Goal: Task Accomplishment & Management: Manage account settings

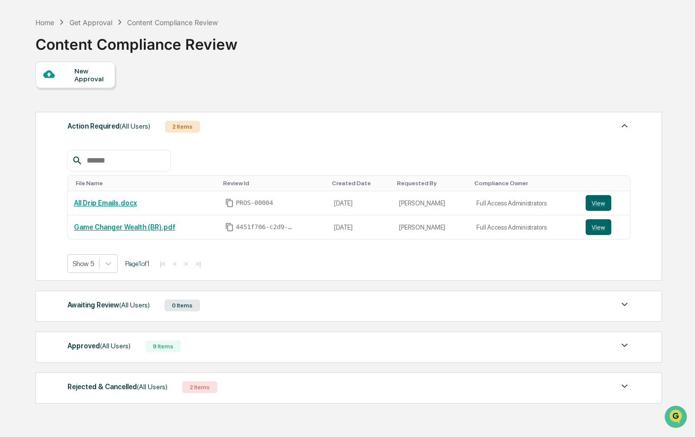
scroll to position [68, 0]
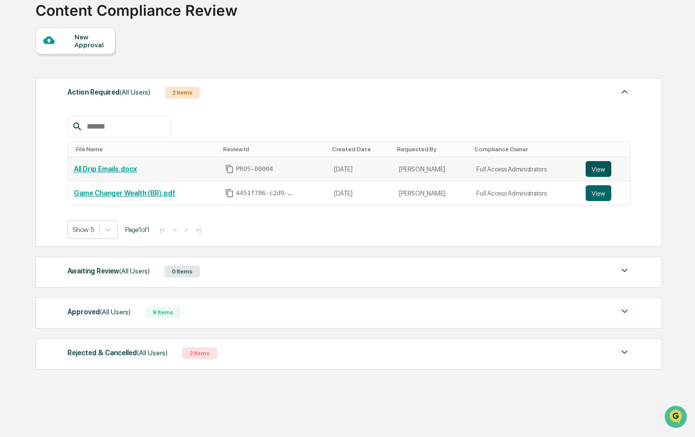
click at [591, 167] on button "View" at bounding box center [598, 169] width 26 height 16
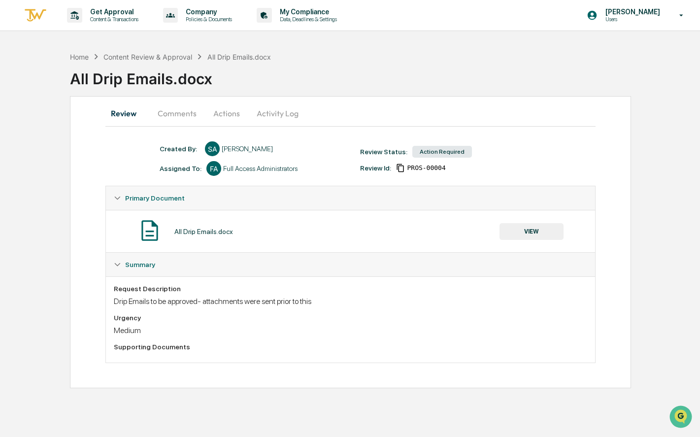
click at [219, 115] on button "Actions" at bounding box center [226, 113] width 44 height 24
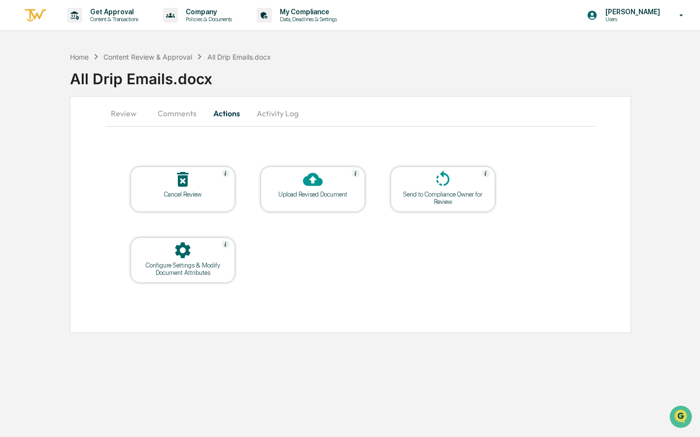
click at [187, 115] on button "Comments" at bounding box center [177, 113] width 55 height 24
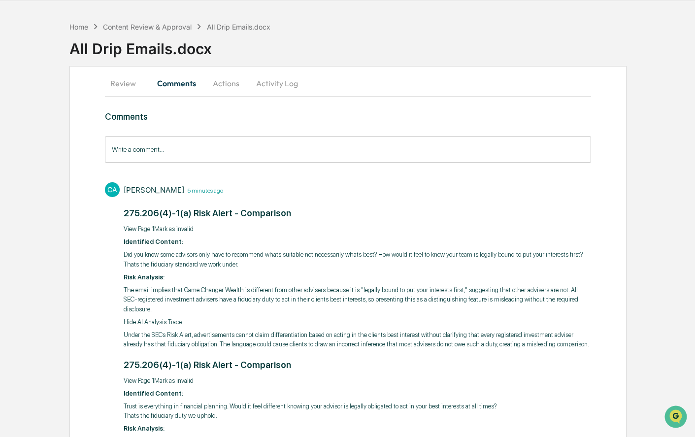
scroll to position [23, 0]
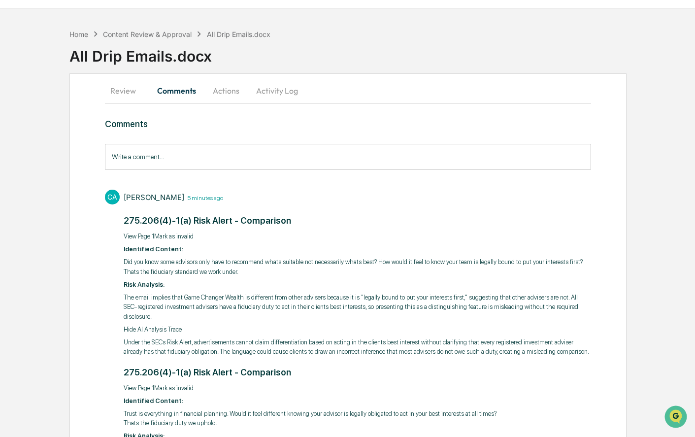
click at [228, 89] on button "Actions" at bounding box center [226, 91] width 44 height 24
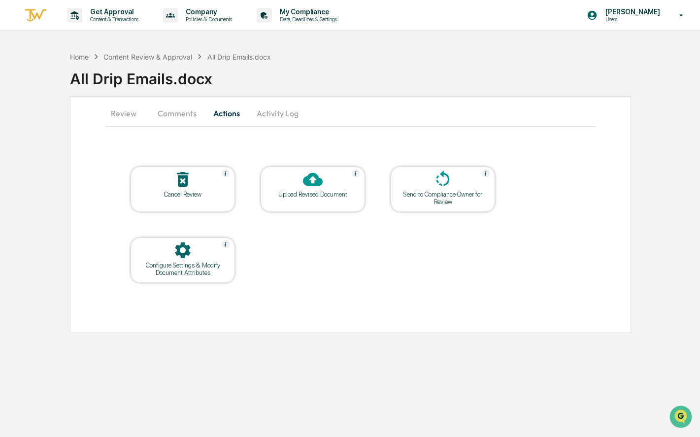
click at [178, 191] on div "Cancel Review" at bounding box center [182, 194] width 89 height 7
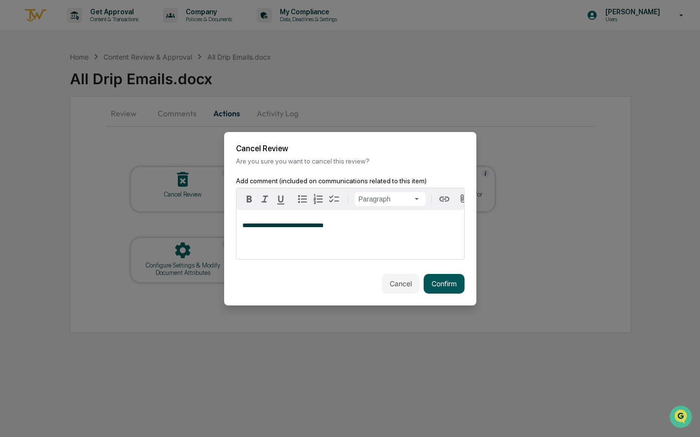
click at [437, 283] on button "Confirm" at bounding box center [443, 284] width 41 height 20
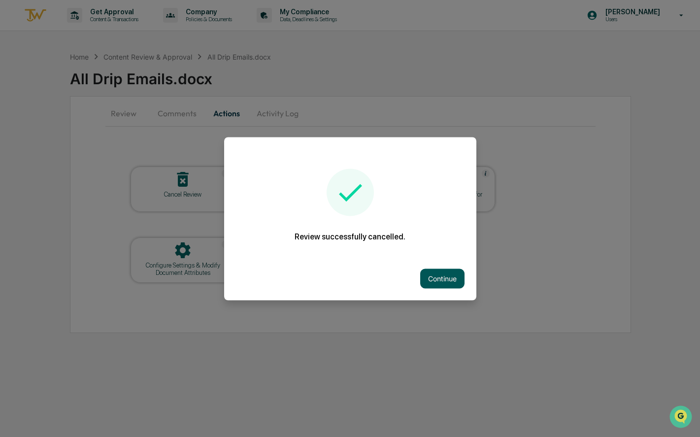
click at [448, 282] on button "Continue" at bounding box center [442, 278] width 44 height 20
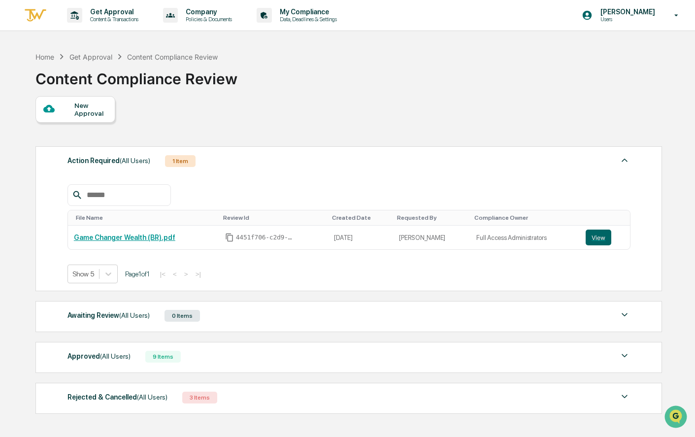
click at [86, 112] on div "New Approval" at bounding box center [90, 109] width 33 height 16
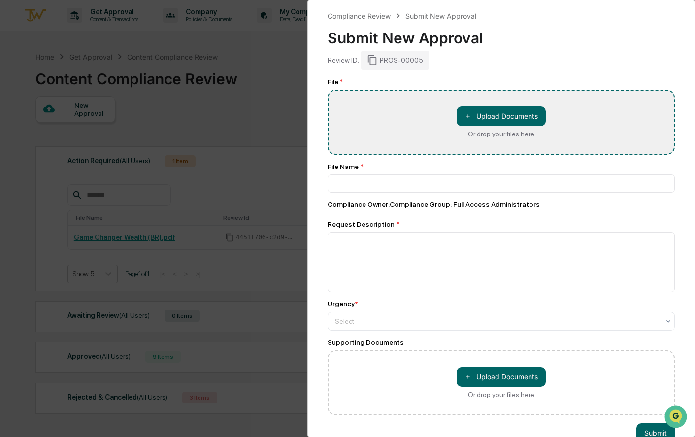
type input "**********"
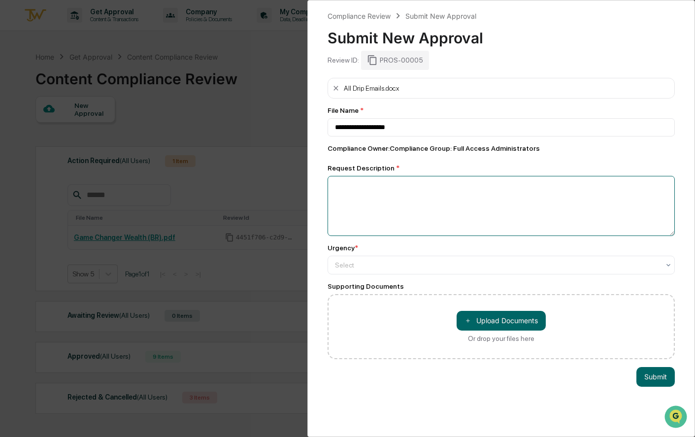
click at [420, 210] on textarea at bounding box center [501, 206] width 348 height 60
